Goal: Transaction & Acquisition: Purchase product/service

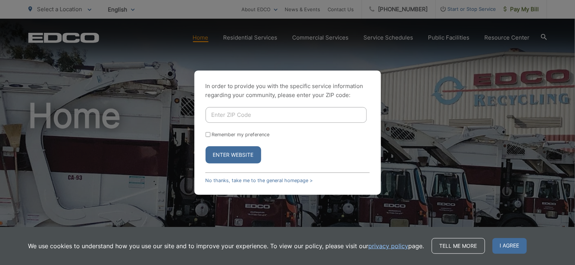
click at [226, 112] on input "Enter ZIP Code" at bounding box center [286, 115] width 161 height 16
type input "91902"
click at [233, 153] on button "Enter Website" at bounding box center [234, 154] width 56 height 17
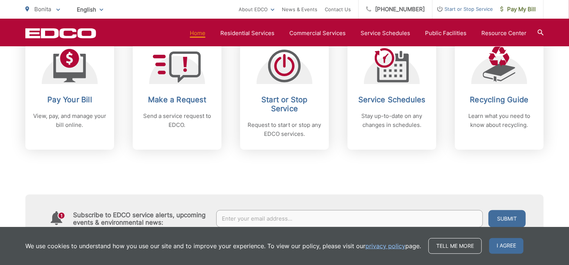
scroll to position [298, 0]
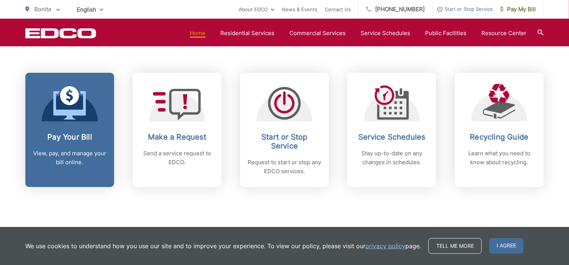
click at [78, 127] on link "Pay Your Bill View, pay, and manage your bill online." at bounding box center [69, 130] width 89 height 114
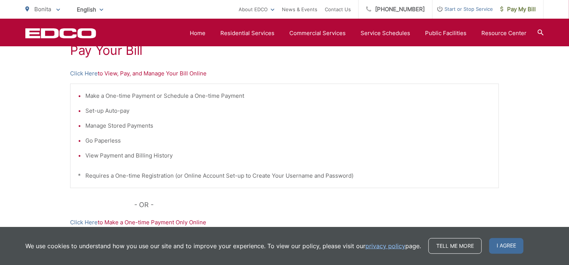
scroll to position [149, 0]
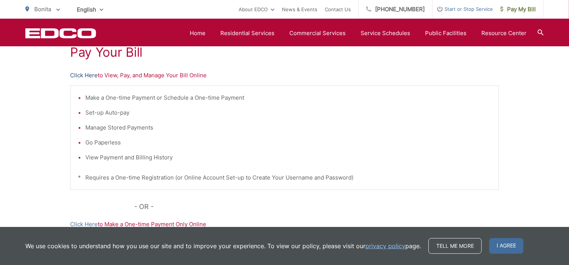
click at [83, 74] on link "Click Here" at bounding box center [84, 75] width 28 height 9
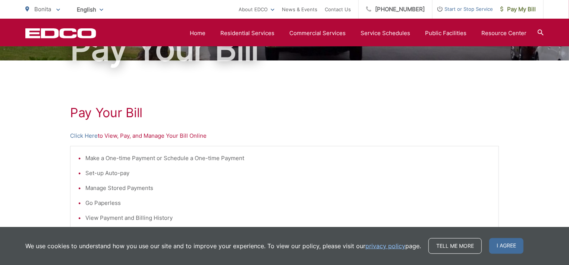
scroll to position [0, 0]
